Goal: Check status: Check status

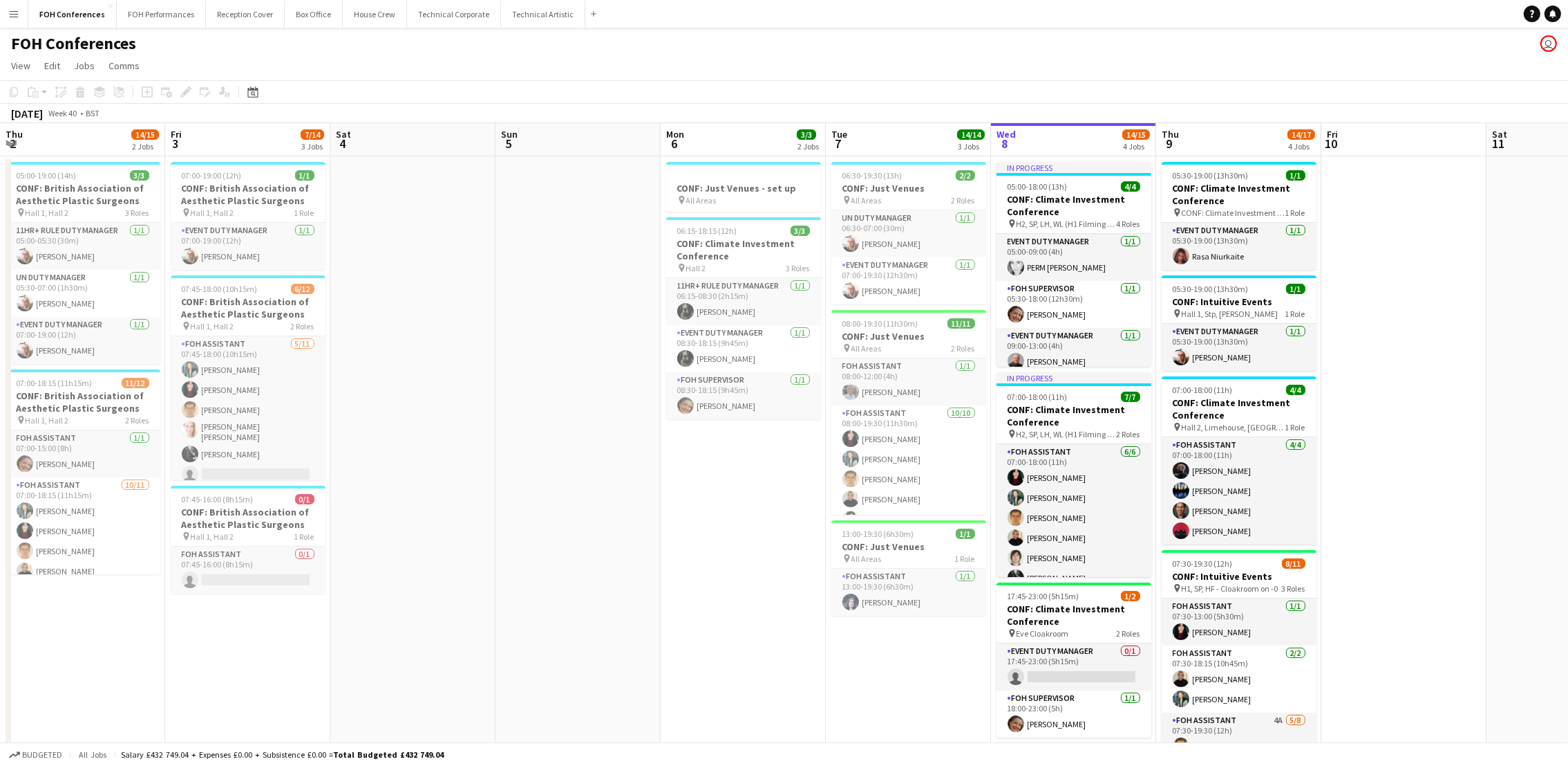
scroll to position [0, 428]
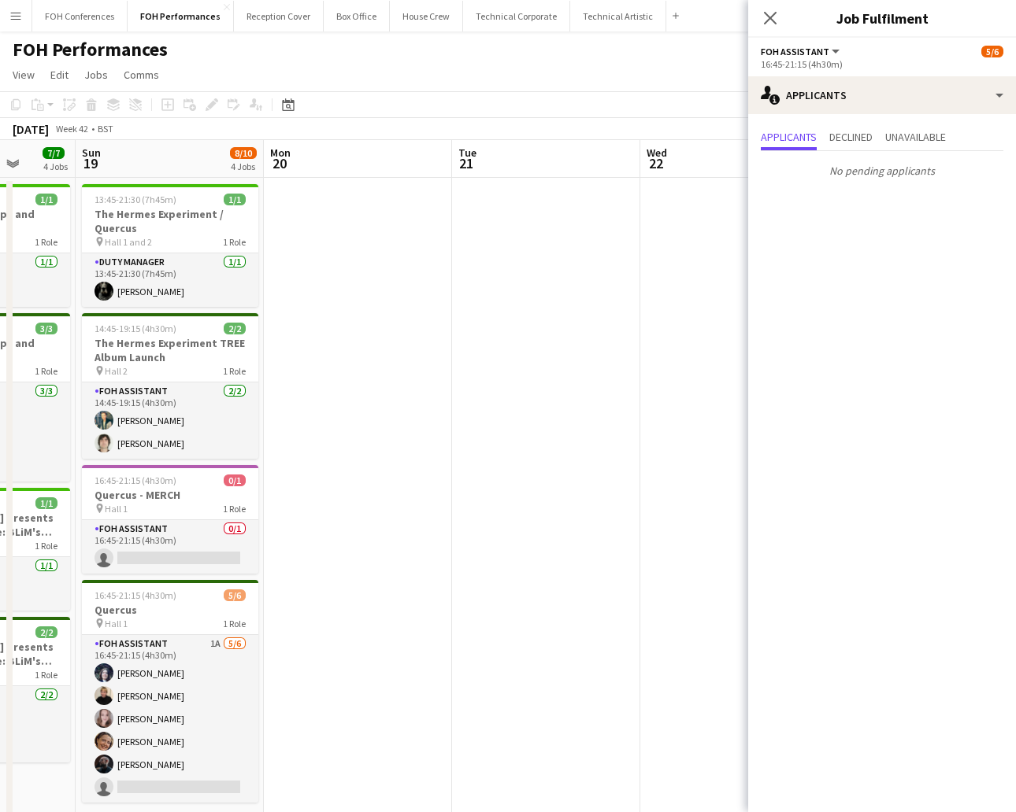
scroll to position [0, 555]
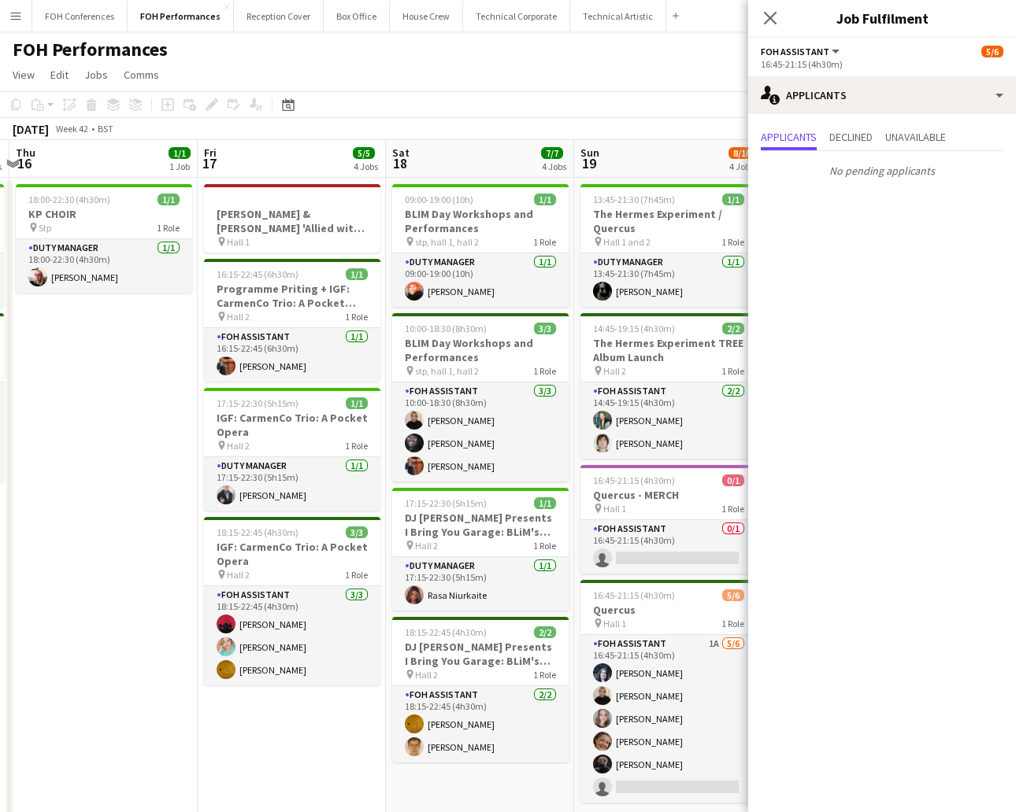
drag, startPoint x: 190, startPoint y: 157, endPoint x: 923, endPoint y: 197, distance: 734.0
click at [923, 197] on body "Menu Boards Boards Boards All jobs Status Workforce Workforce My Workforce Recr…" at bounding box center [508, 433] width 1016 height 866
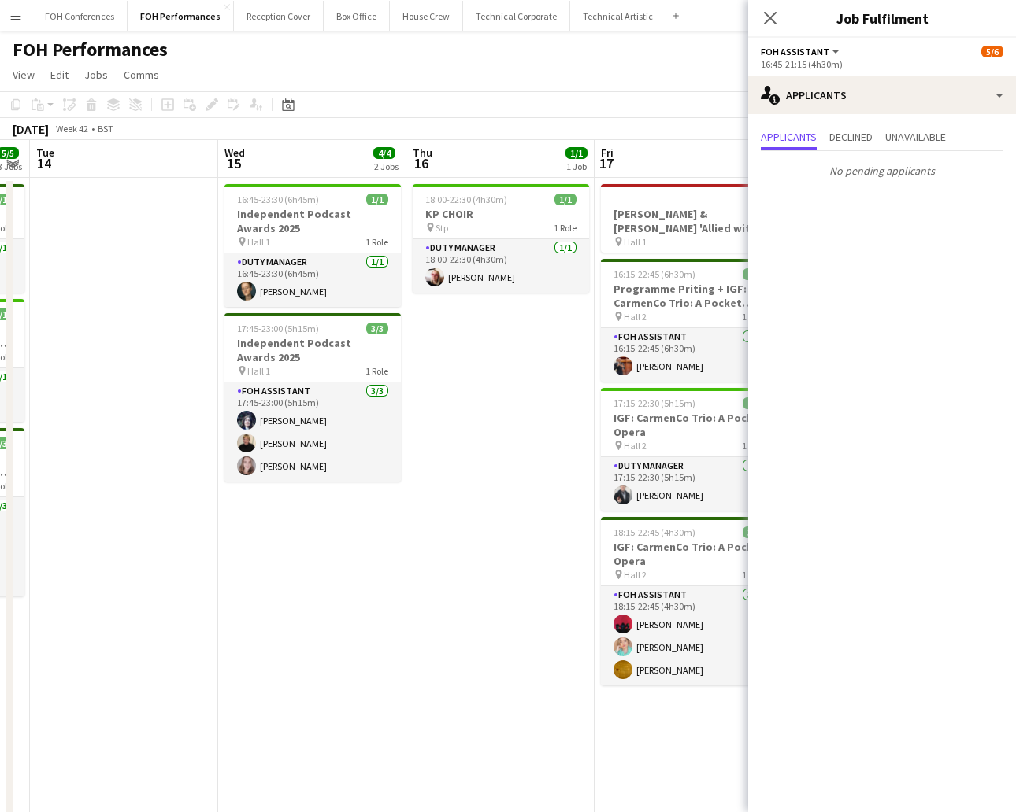
drag, startPoint x: 93, startPoint y: 170, endPoint x: 503, endPoint y: 183, distance: 410.4
click at [503, 183] on app-calendar-viewport "Sun 12 12/12 4 Jobs Mon 13 5/5 3 Jobs Tue 14 Wed 15 4/4 2 Jobs Thu 16 1/1 1 Job…" at bounding box center [508, 524] width 1016 height 768
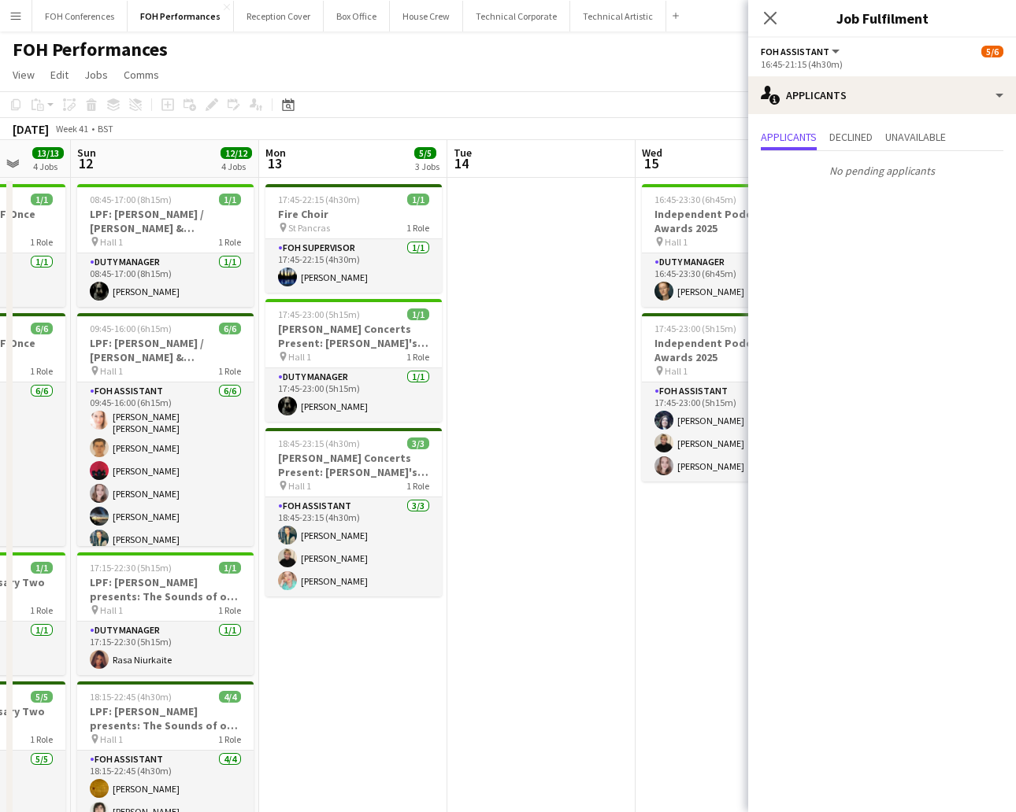
scroll to position [0, 456]
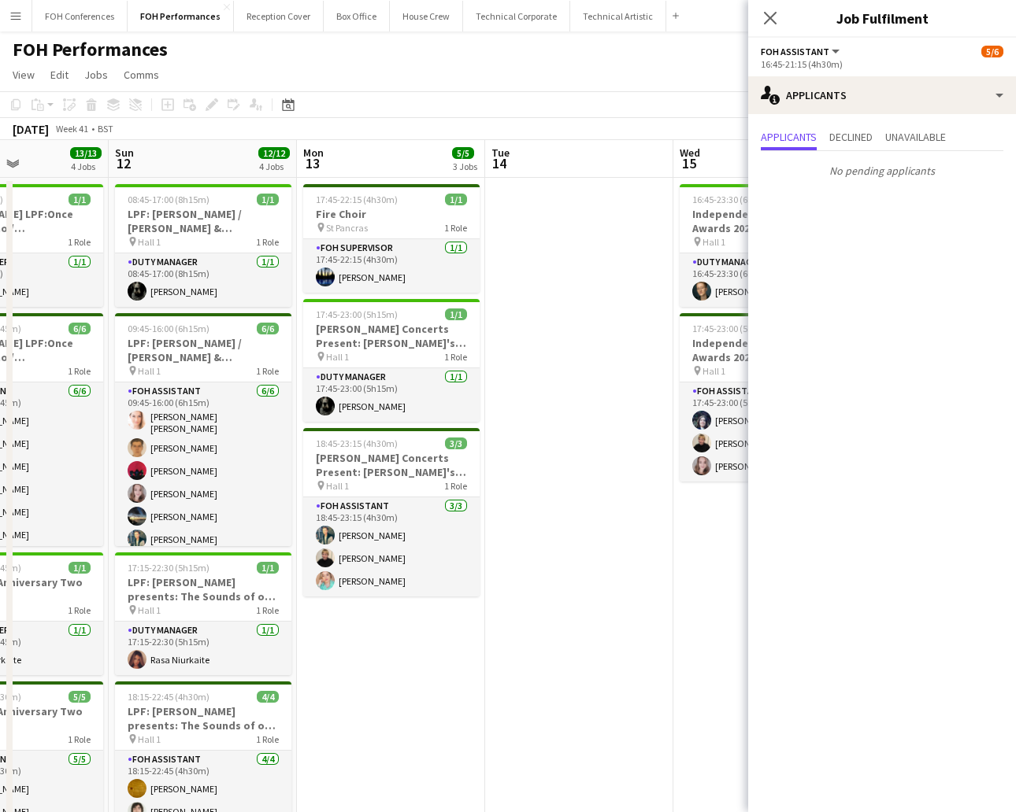
drag, startPoint x: 114, startPoint y: 151, endPoint x: 556, endPoint y: 170, distance: 442.1
click at [556, 170] on app-calendar-viewport "Thu 9 4/4 3 Jobs Fri 10 6/8 3 Jobs Sat 11 13/13 4 Jobs Sun 12 12/12 4 Jobs Mon …" at bounding box center [508, 535] width 1016 height 791
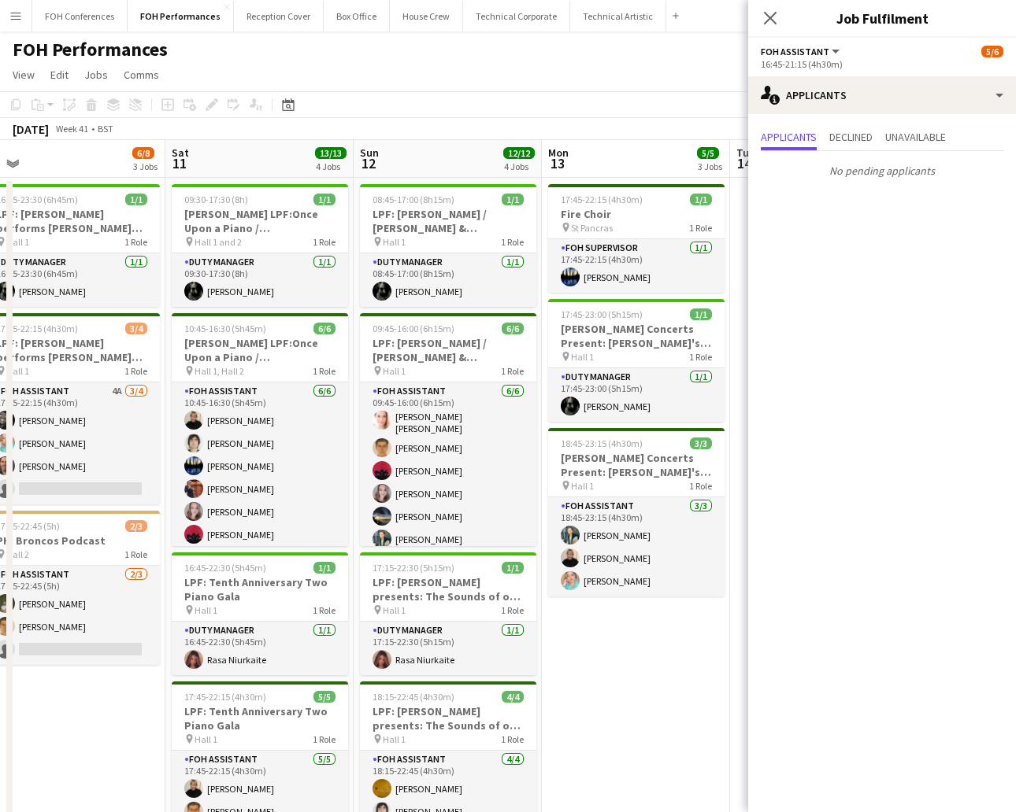
scroll to position [0, 393]
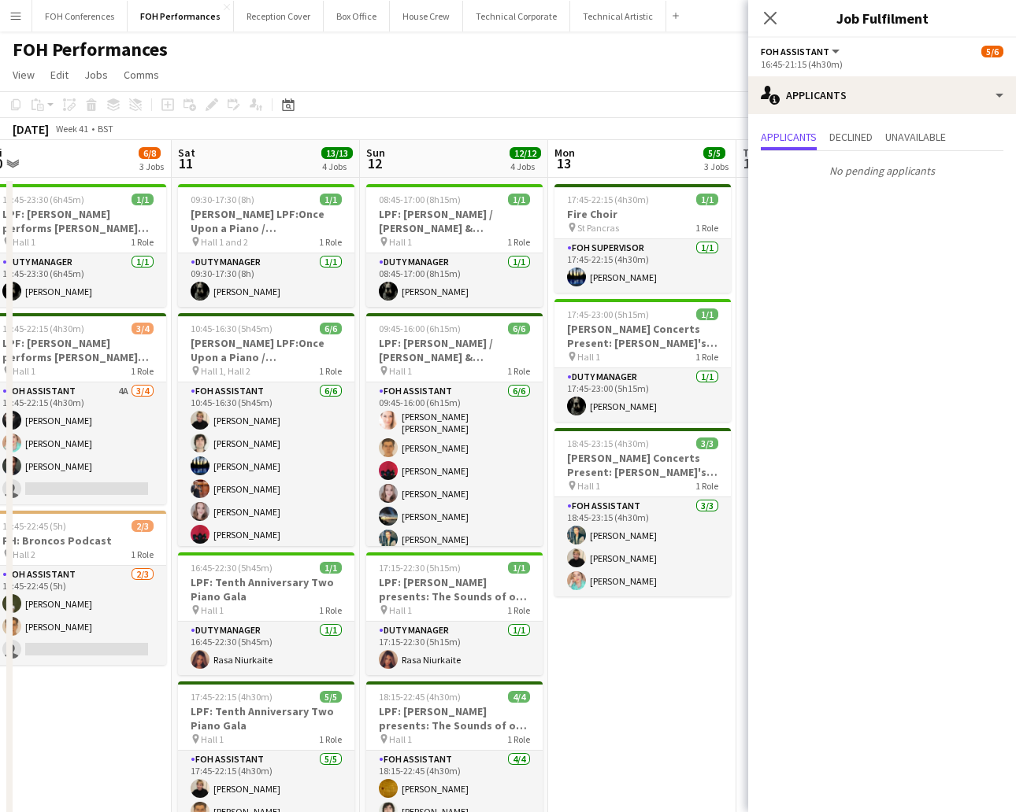
drag, startPoint x: 379, startPoint y: 159, endPoint x: 631, endPoint y: 159, distance: 251.1
click at [631, 159] on app-calendar-viewport "Wed 8 Thu 9 4/4 3 Jobs Fri 10 6/8 3 Jobs Sat 11 13/13 4 Jobs Sun 12 12/12 4 Job…" at bounding box center [508, 535] width 1016 height 791
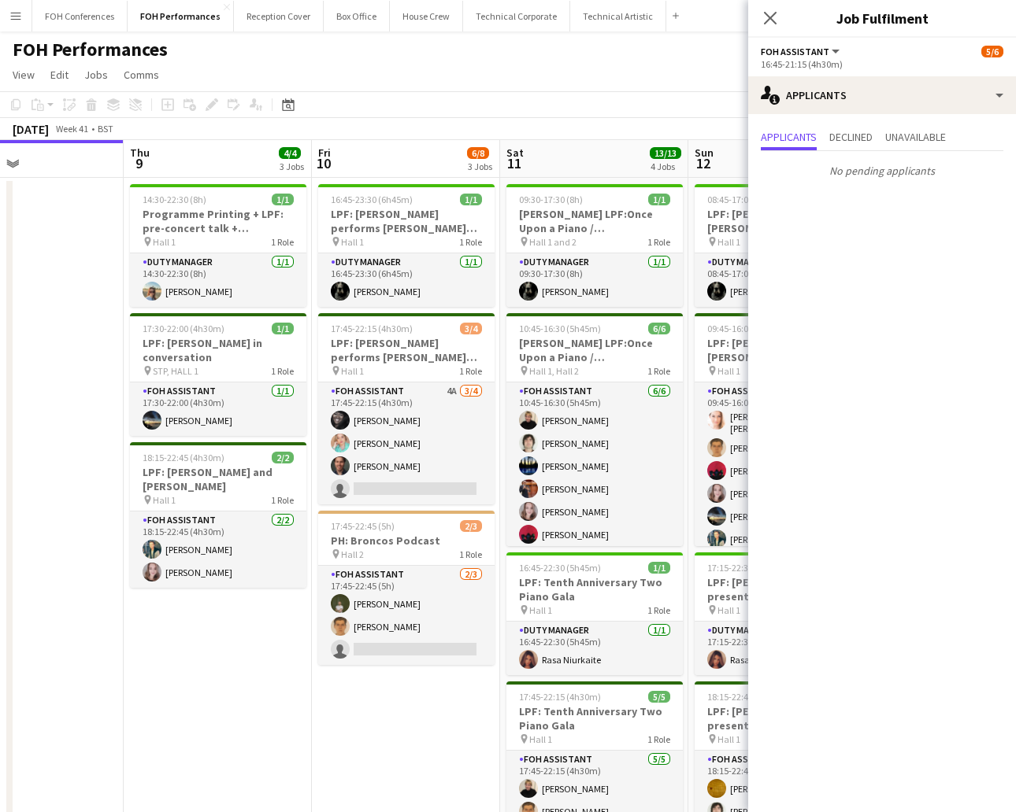
drag, startPoint x: 341, startPoint y: 149, endPoint x: 668, endPoint y: 172, distance: 327.5
click at [668, 172] on app-calendar-viewport "Mon 6 1/1 1 Job Tue 7 Wed 8 Thu 9 4/4 3 Jobs Fri 10 6/8 3 Jobs Sat 11 13/13 4 J…" at bounding box center [508, 535] width 1016 height 791
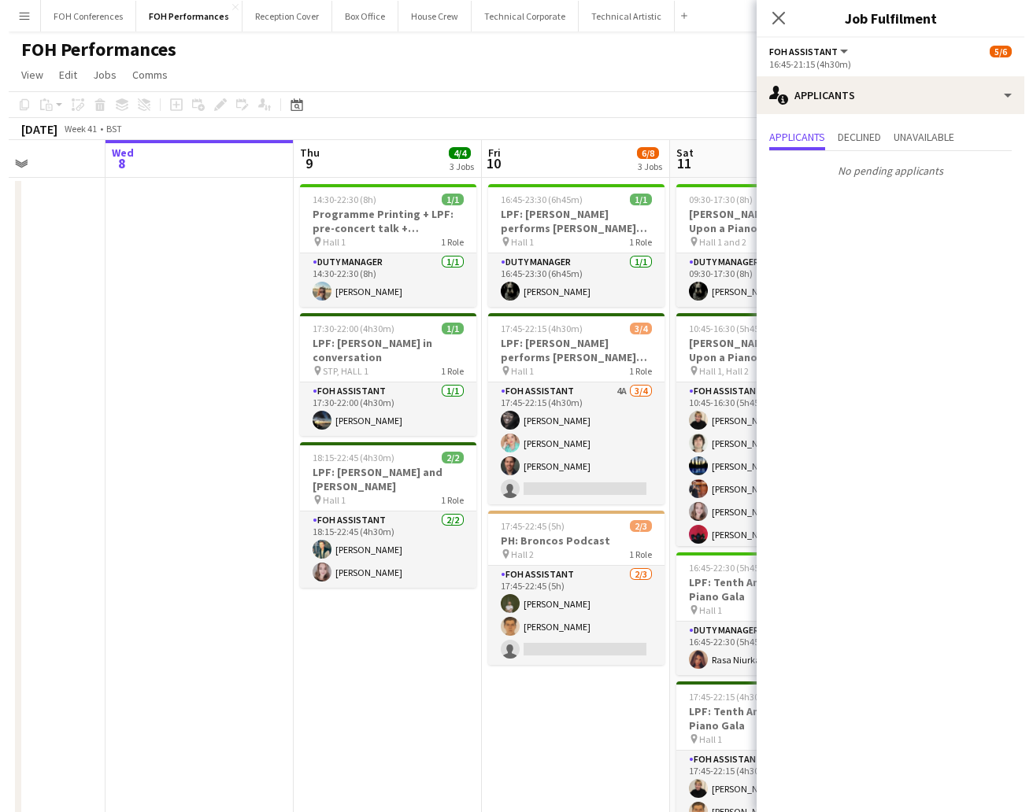
scroll to position [0, 318]
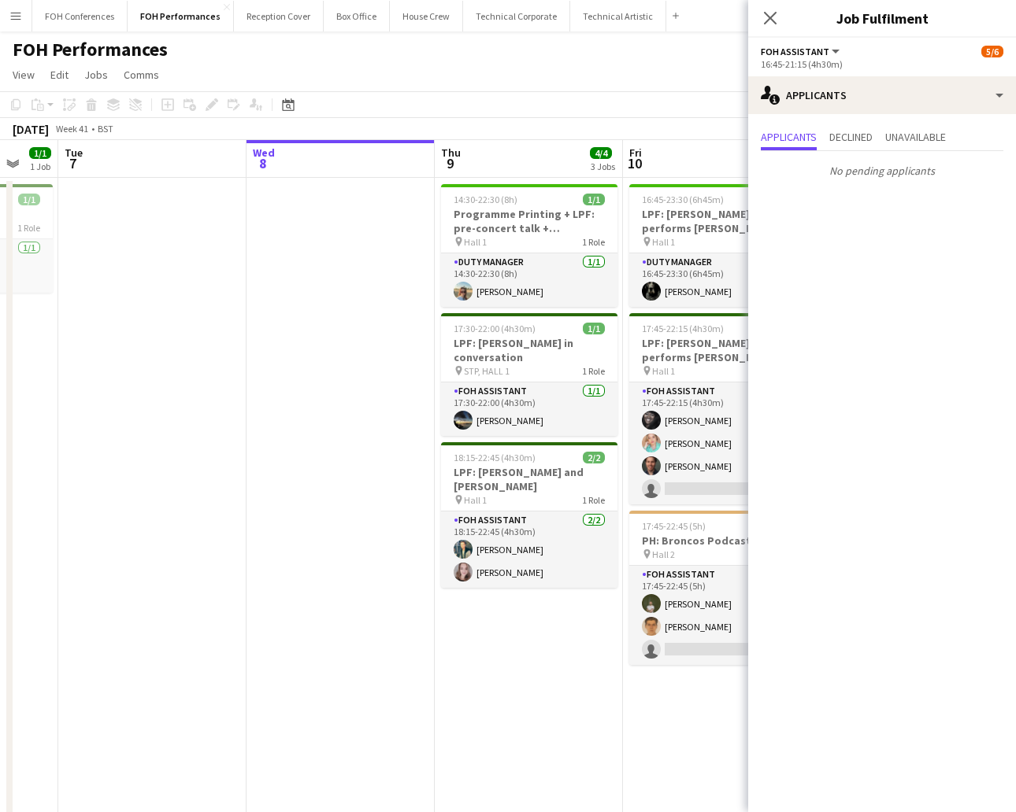
drag, startPoint x: 304, startPoint y: 163, endPoint x: 615, endPoint y: 164, distance: 311.0
click at [615, 164] on app-calendar-viewport "Sun 5 6/6 2 Jobs Mon 6 1/1 1 Job Tue 7 Wed 8 Thu 9 4/4 3 Jobs Fri 10 6/8 3 Jobs…" at bounding box center [508, 535] width 1016 height 791
click at [62, 23] on button "FOH Conferences Close" at bounding box center [79, 16] width 95 height 31
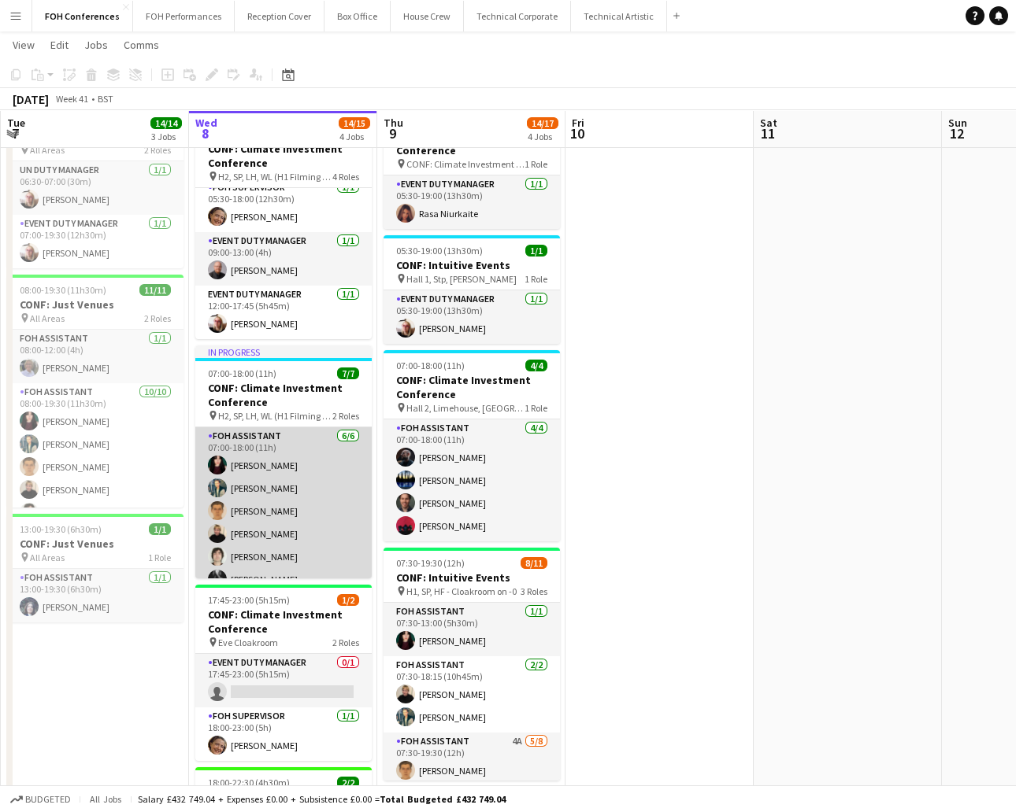
click at [272, 507] on app-card-role "FOH Assistant [DATE] 07:00-18:00 (11h) [PERSON_NAME] [PERSON_NAME] [PERSON_NAME…" at bounding box center [283, 512] width 176 height 168
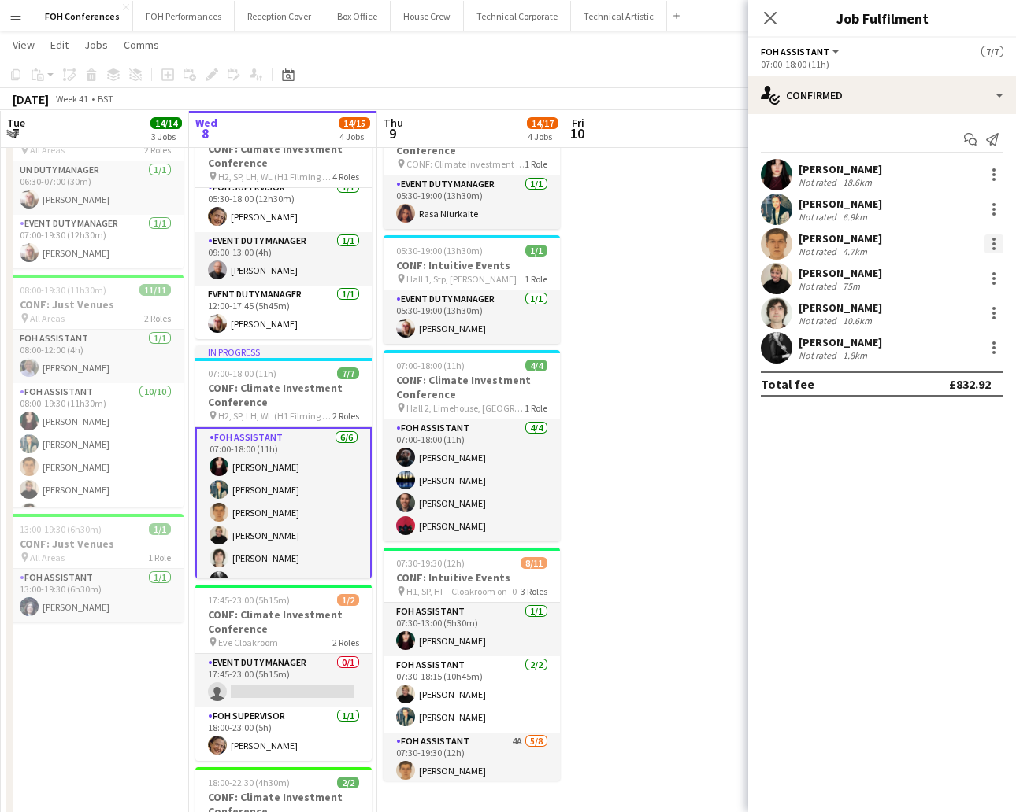
click at [986, 244] on div at bounding box center [993, 244] width 19 height 19
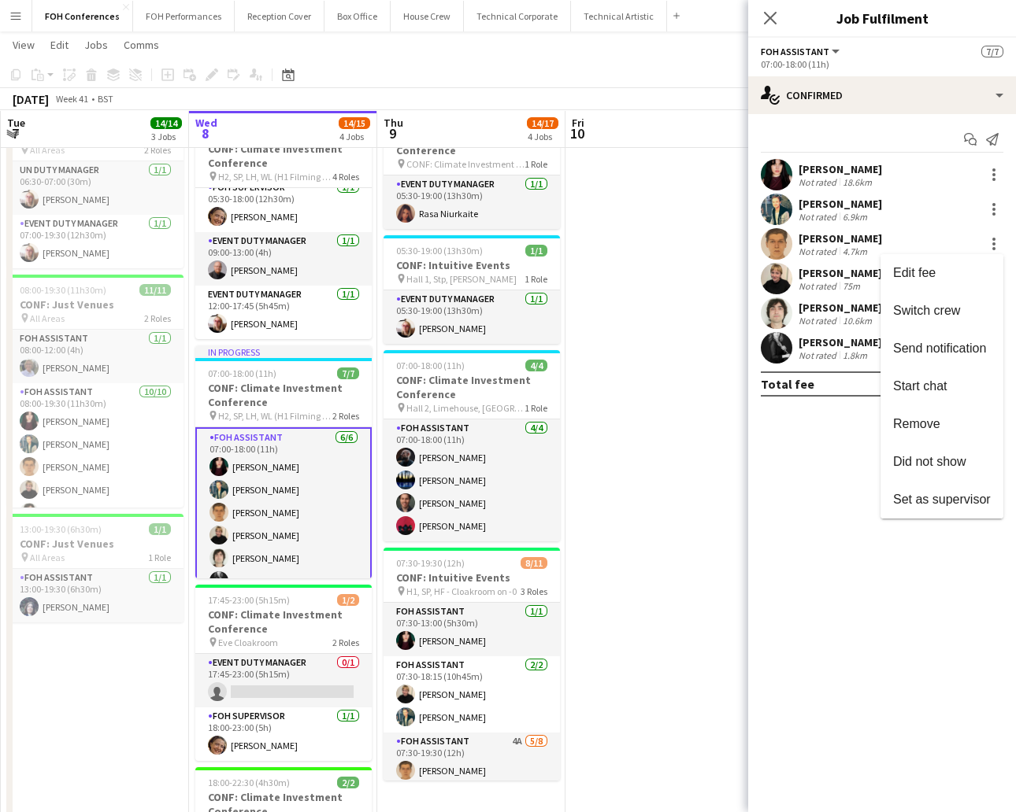
click at [815, 246] on div at bounding box center [508, 406] width 1016 height 812
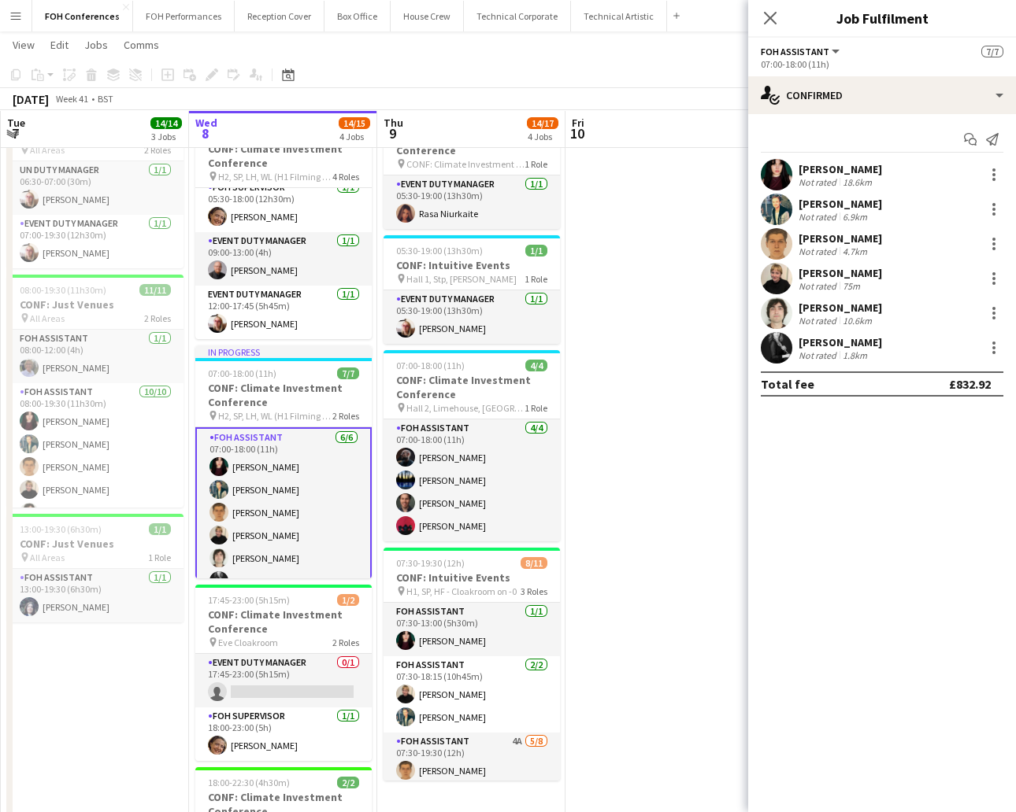
click at [810, 235] on div "[PERSON_NAME]" at bounding box center [839, 238] width 83 height 14
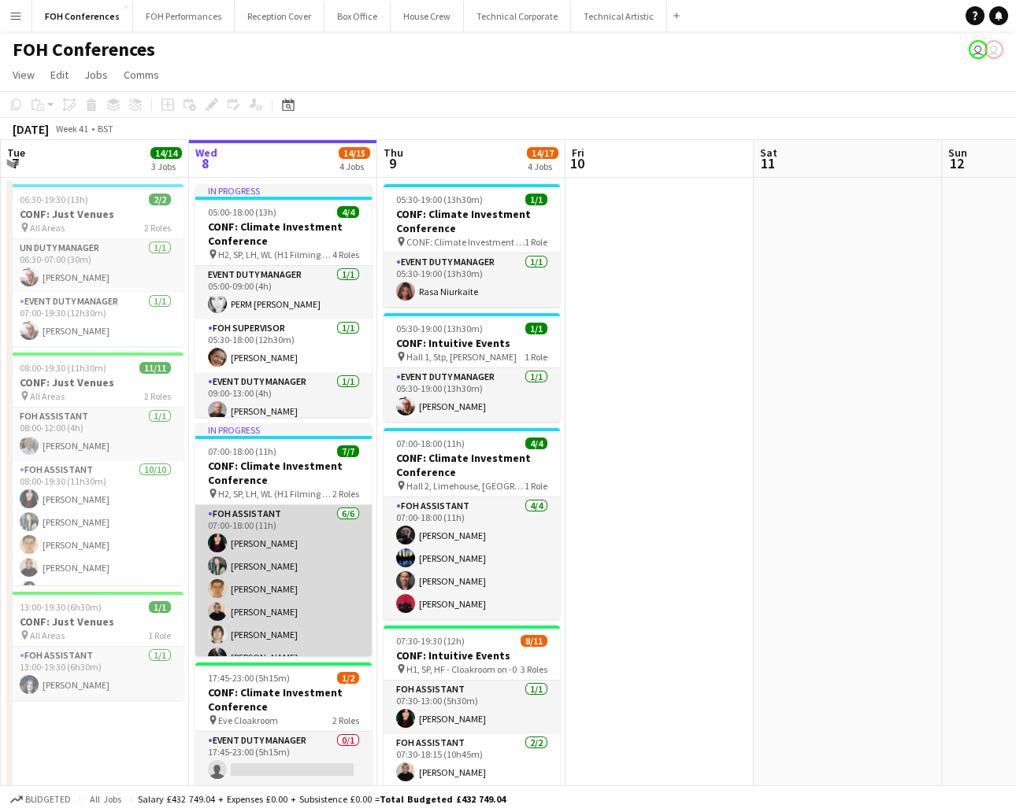
click at [235, 584] on app-card-role "FOH Assistant [DATE] 07:00-18:00 (11h) [PERSON_NAME] [PERSON_NAME] [PERSON_NAME…" at bounding box center [283, 589] width 176 height 168
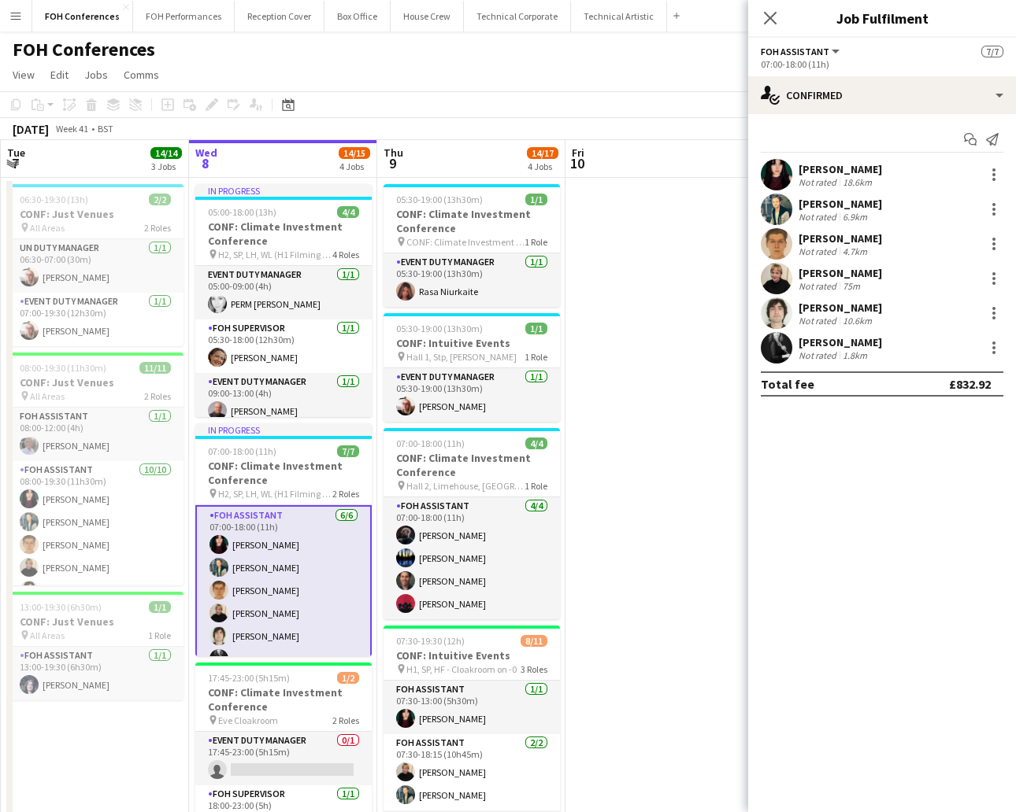
click at [846, 247] on div "4.7km" at bounding box center [854, 252] width 31 height 12
